Goal: Task Accomplishment & Management: Complete application form

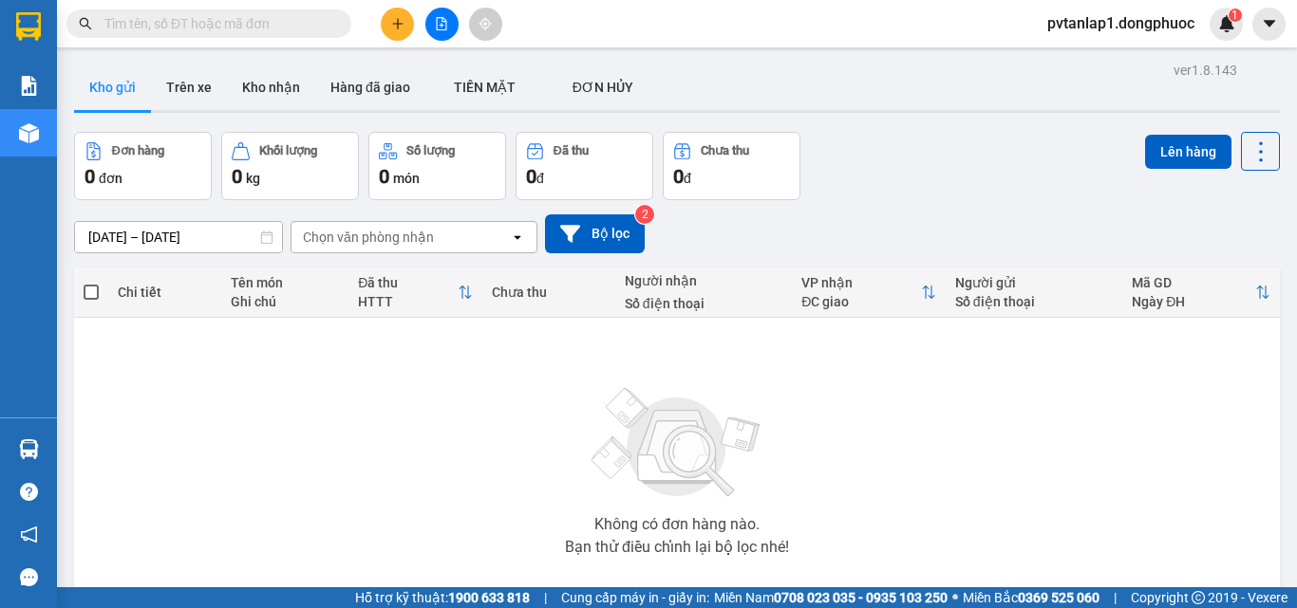
click at [399, 34] on button at bounding box center [397, 24] width 33 height 33
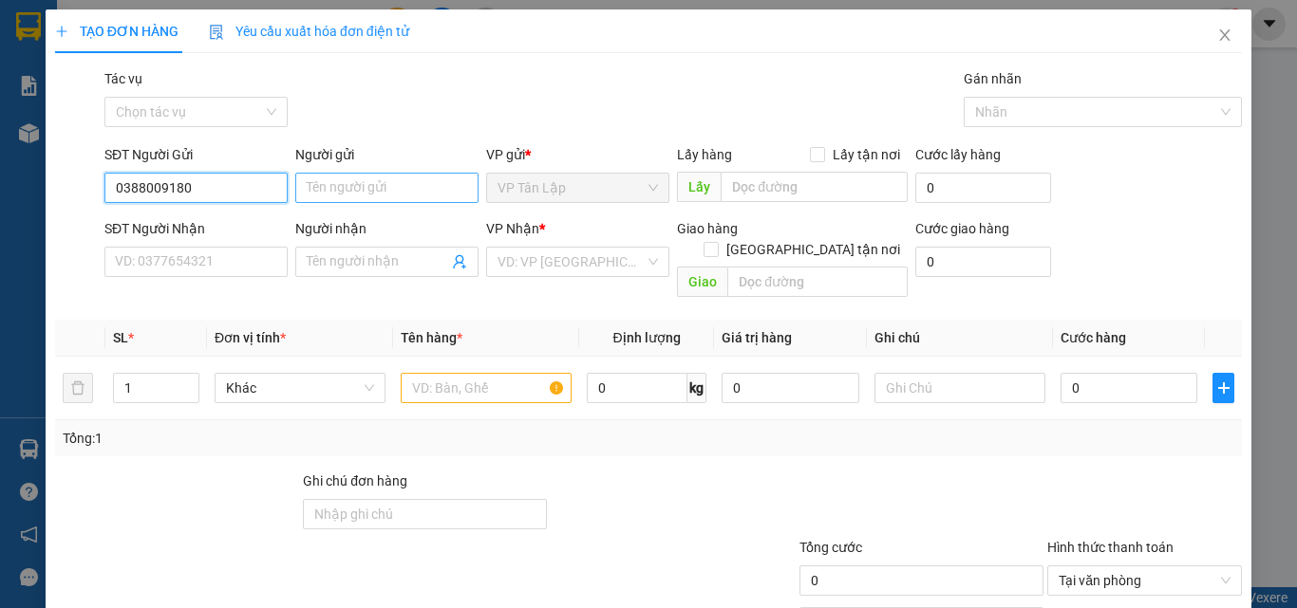
type input "0388009180"
click at [364, 186] on input "Người gửi" at bounding box center [386, 188] width 183 height 30
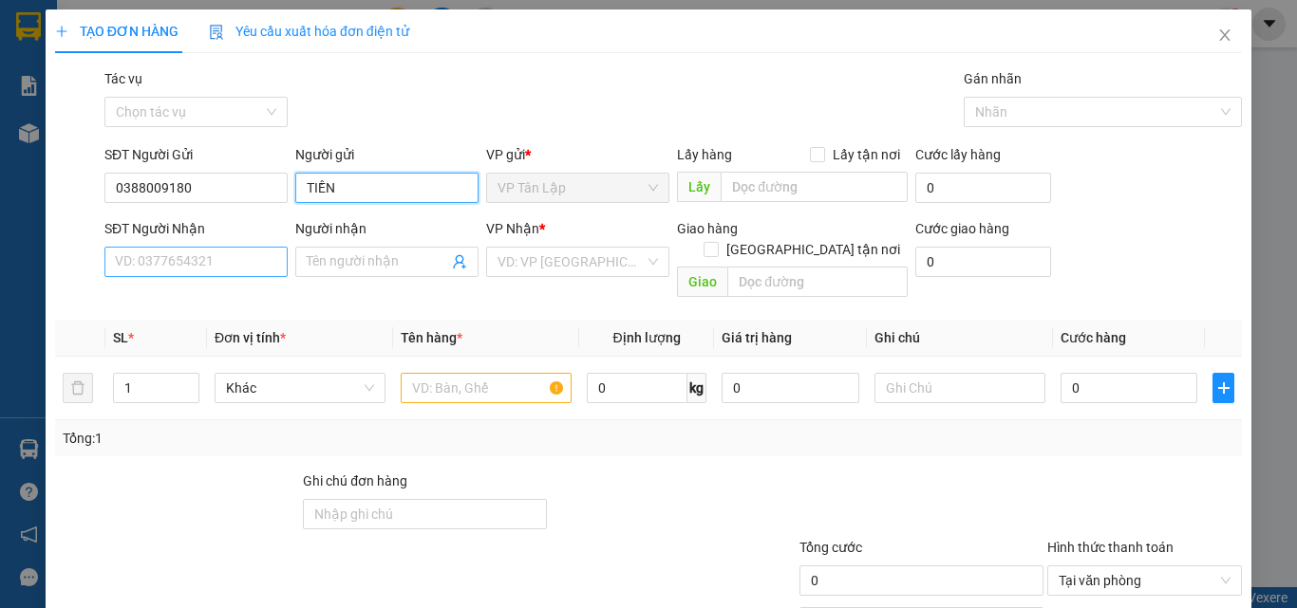
type input "TIỀN"
click at [252, 250] on input "SĐT Người Nhận" at bounding box center [195, 262] width 183 height 30
type input "0906193522"
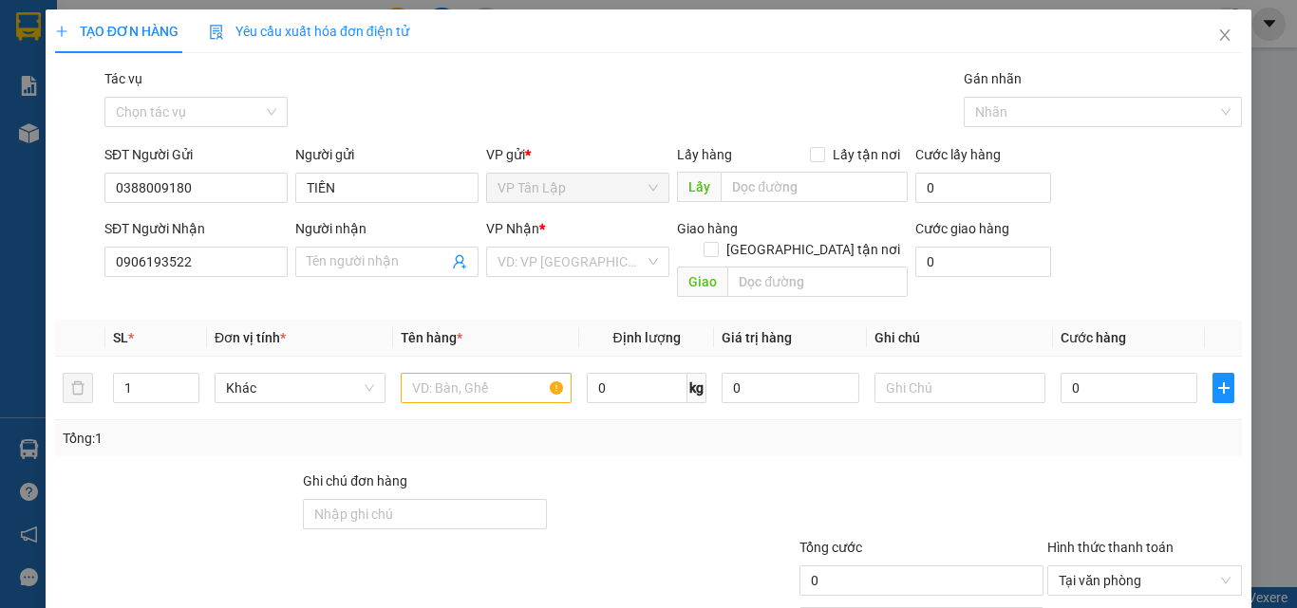
click at [326, 246] on div "Người nhận" at bounding box center [386, 232] width 183 height 28
click at [327, 264] on input "Người nhận" at bounding box center [377, 262] width 141 height 21
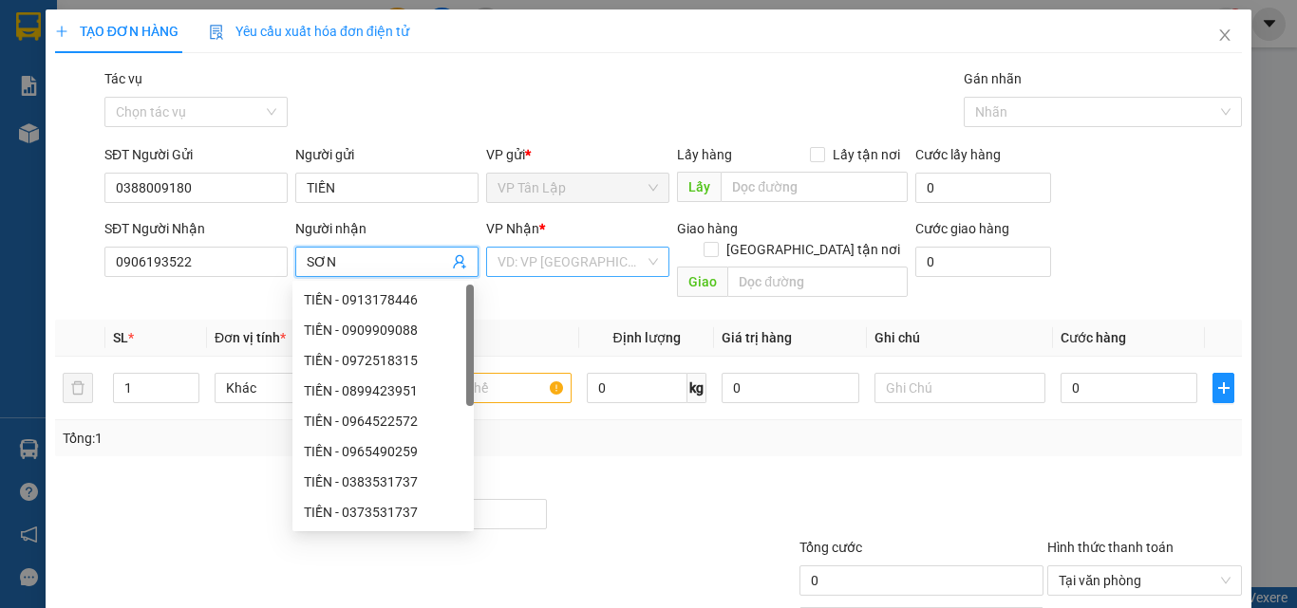
type input "SƠN"
click at [508, 260] on input "search" at bounding box center [570, 262] width 147 height 28
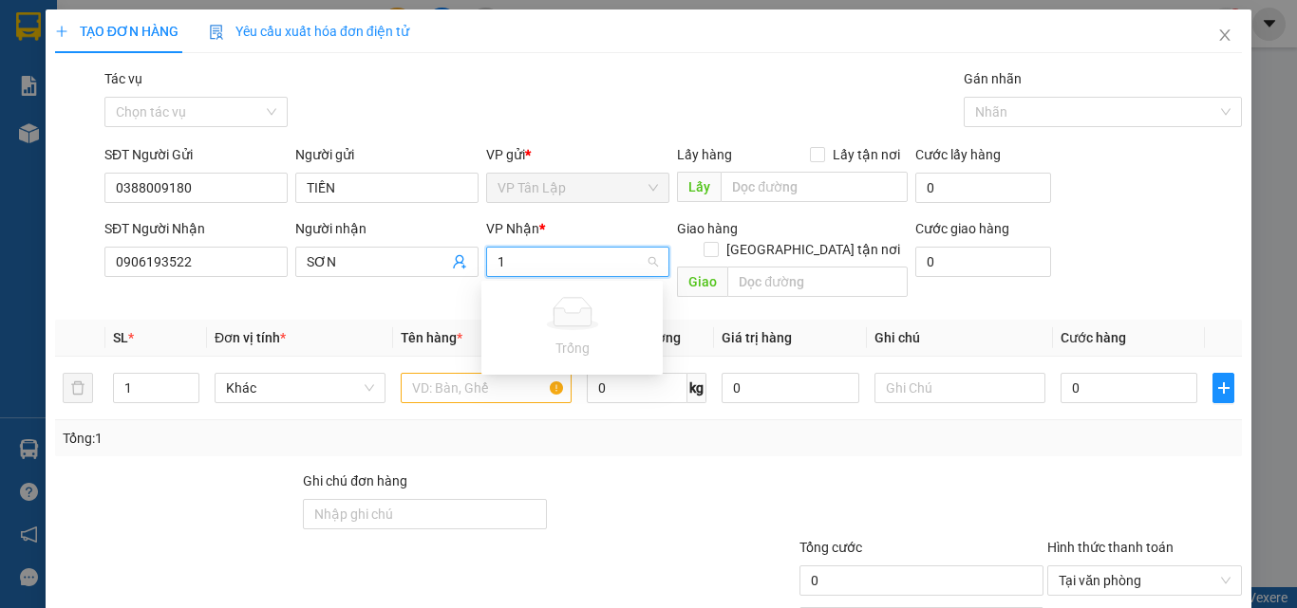
type input "1"
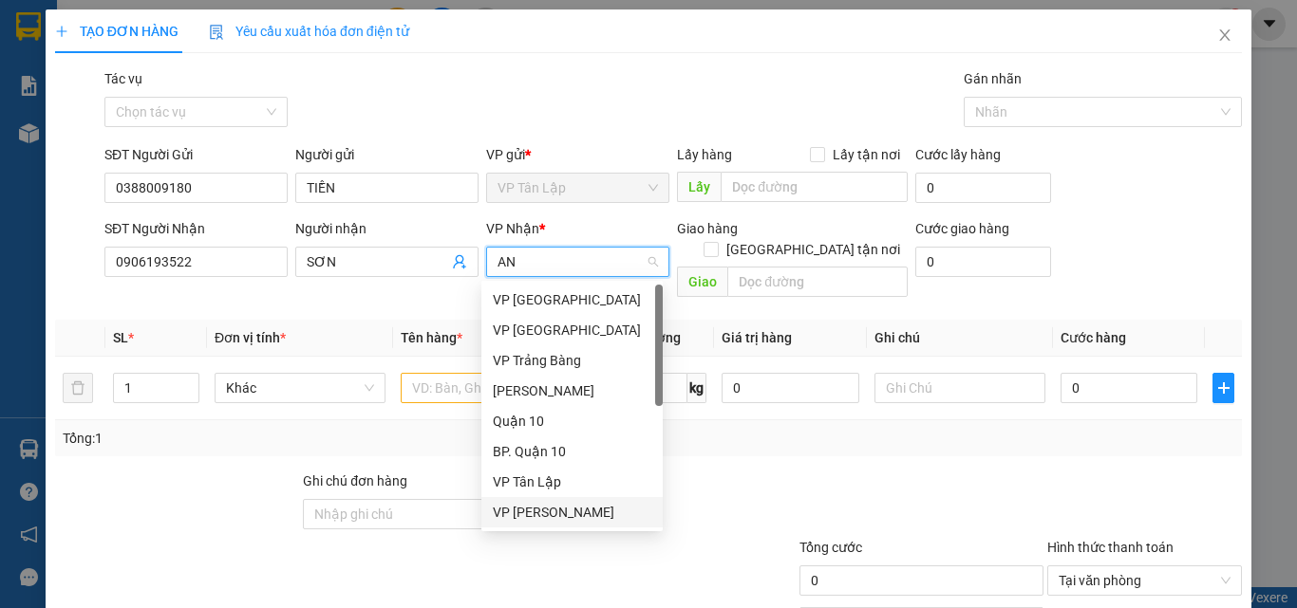
type input "AN"
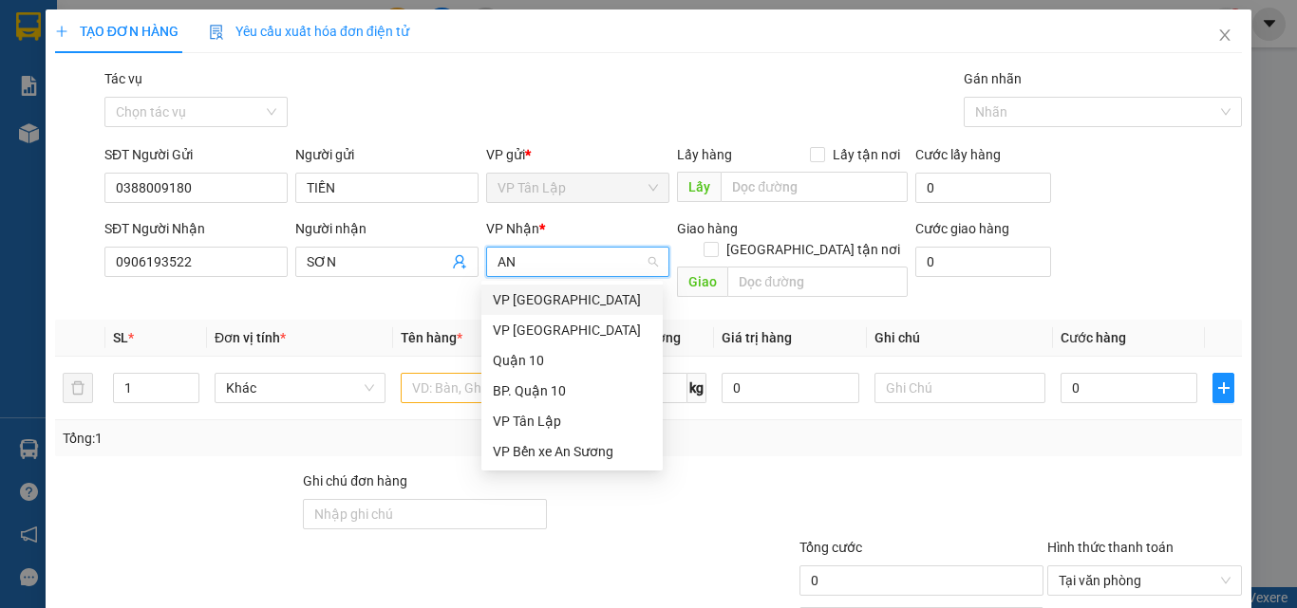
click at [594, 462] on div "VP Bến xe An Sương" at bounding box center [571, 452] width 181 height 30
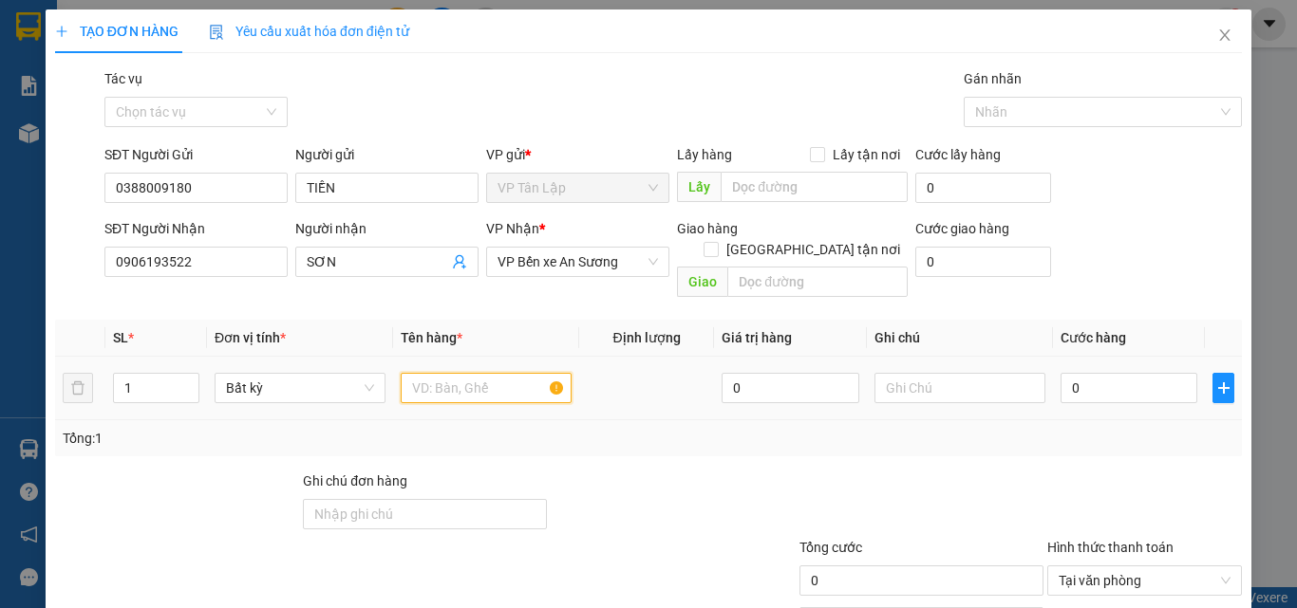
click at [446, 375] on input "text" at bounding box center [486, 388] width 171 height 30
type input "1 BỌC MẬT ONG"
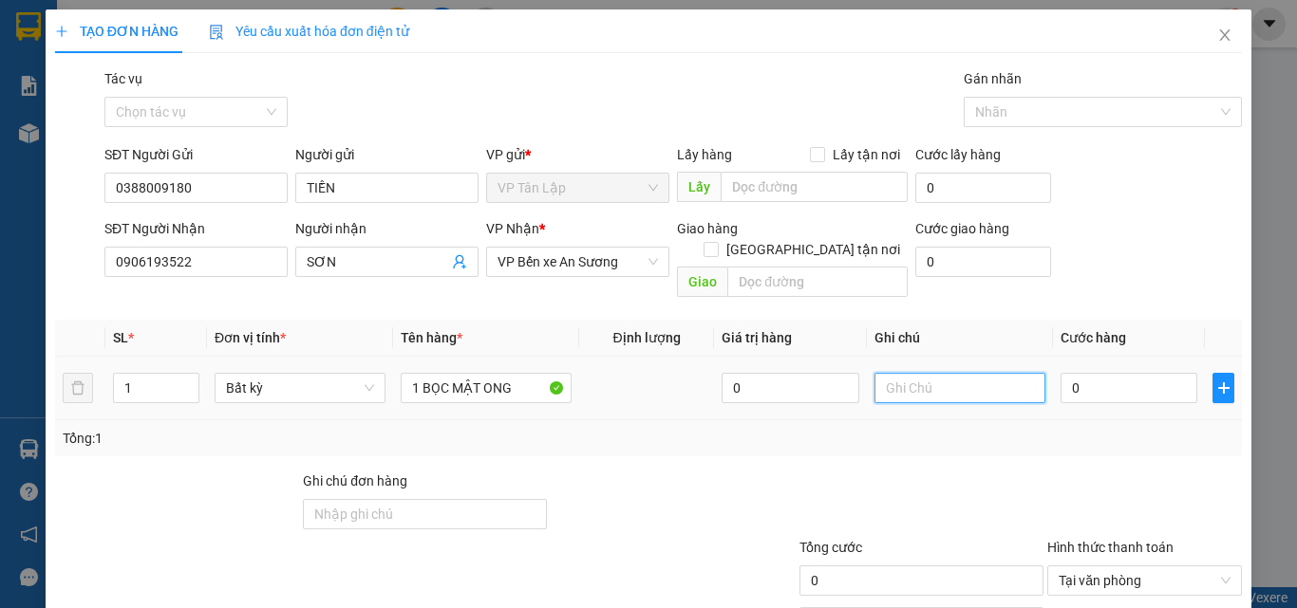
click at [936, 380] on input "text" at bounding box center [959, 388] width 171 height 30
type input "NHẸ TAY , HÀNG DỄ VỠ"
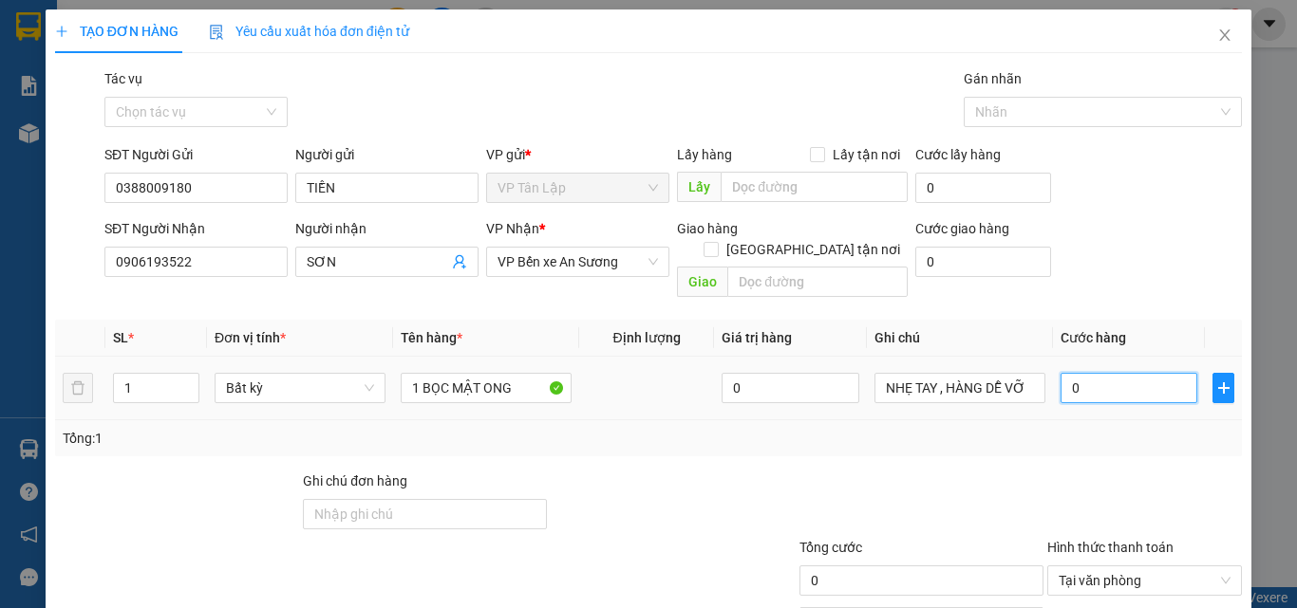
click at [1074, 373] on input "0" at bounding box center [1128, 388] width 137 height 30
type input "2"
type input "25"
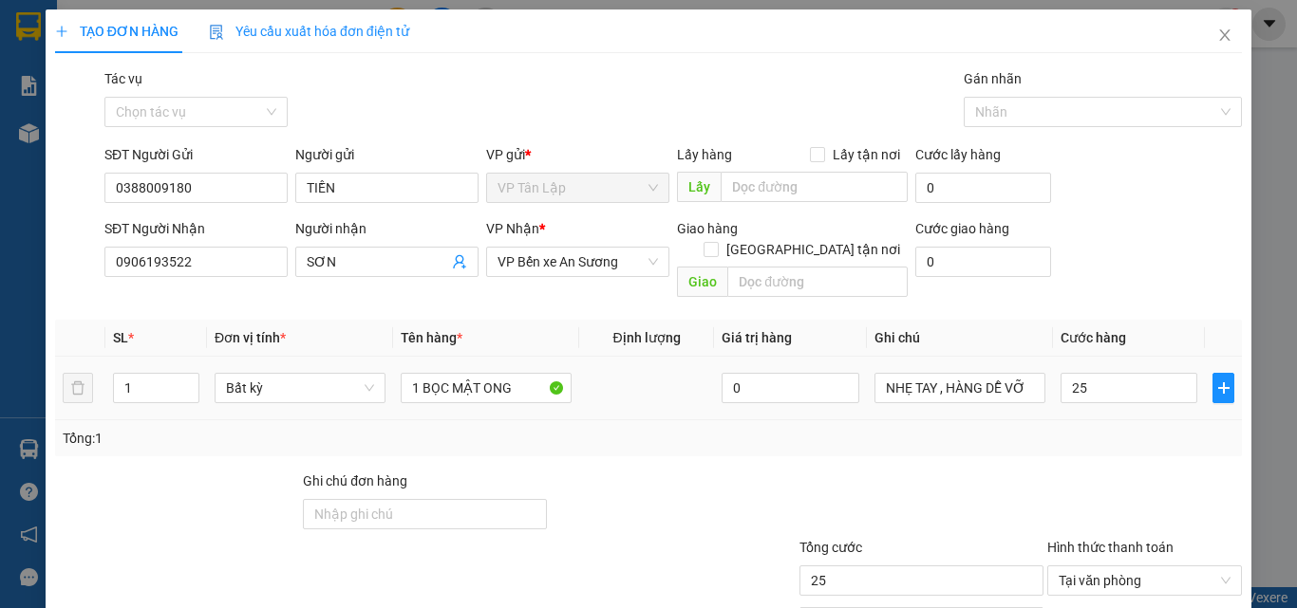
type input "25.000"
click at [1060, 420] on div "Tổng: 1" at bounding box center [648, 438] width 1186 height 36
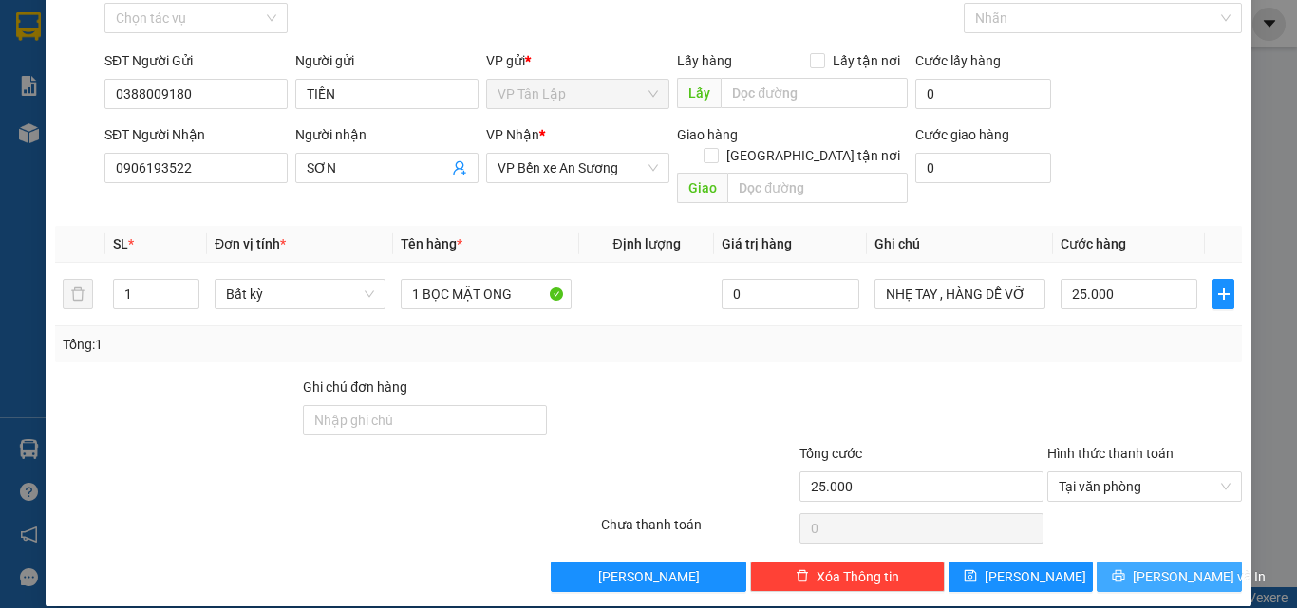
click at [1120, 570] on icon "printer" at bounding box center [1118, 576] width 12 height 12
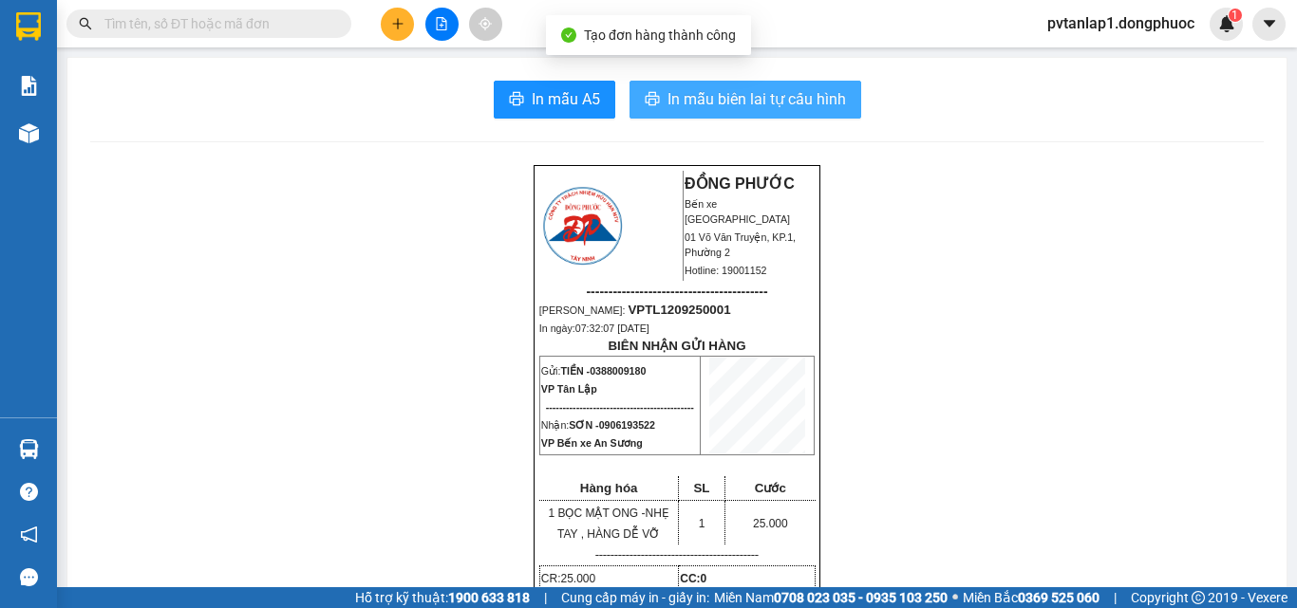
click at [749, 82] on button "In mẫu biên lai tự cấu hình" at bounding box center [745, 100] width 232 height 38
